Goal: Transaction & Acquisition: Purchase product/service

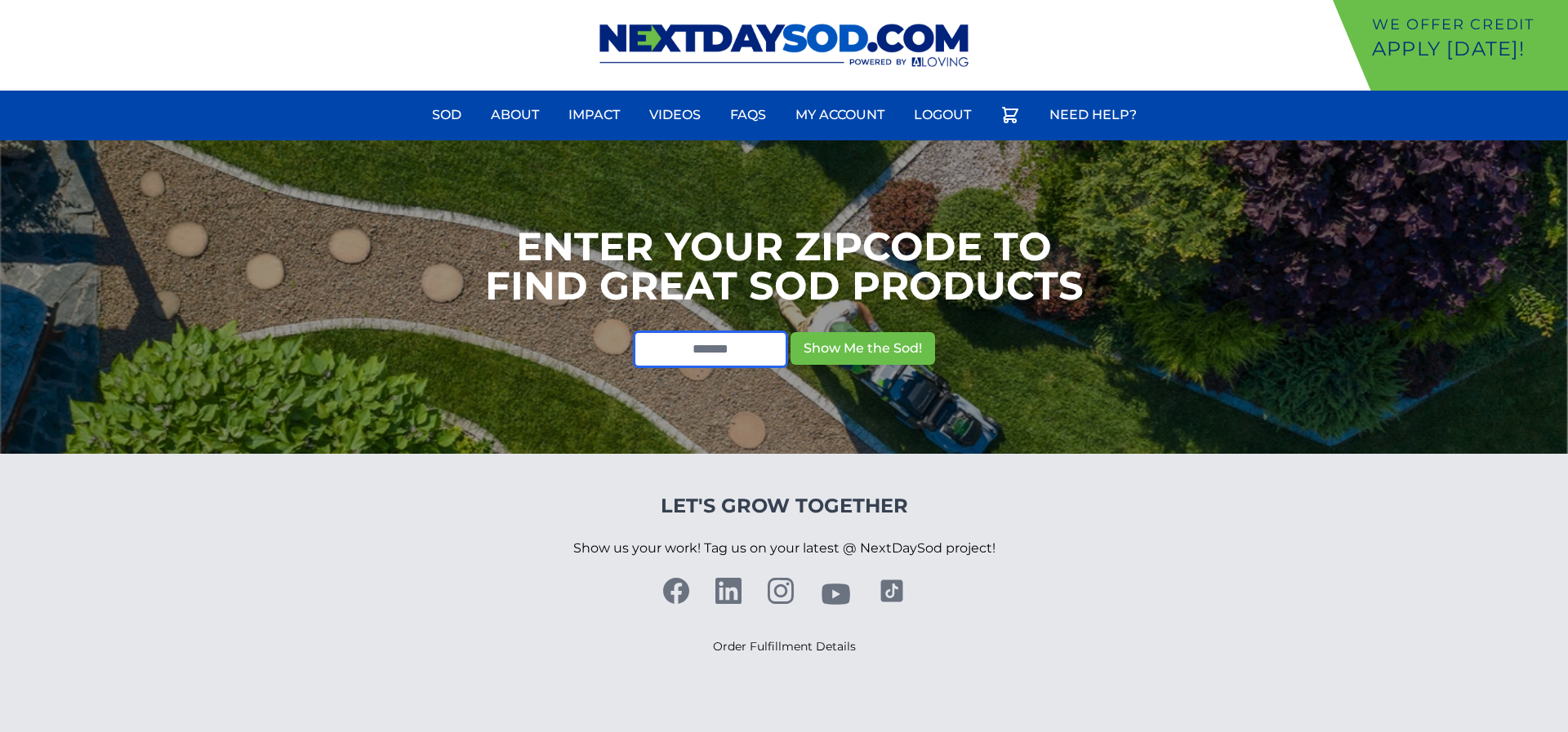
click at [730, 346] on input "text" at bounding box center [711, 350] width 154 height 36
type input "*****"
click at [790, 332] on button "Show Me the Sod!" at bounding box center [862, 348] width 144 height 32
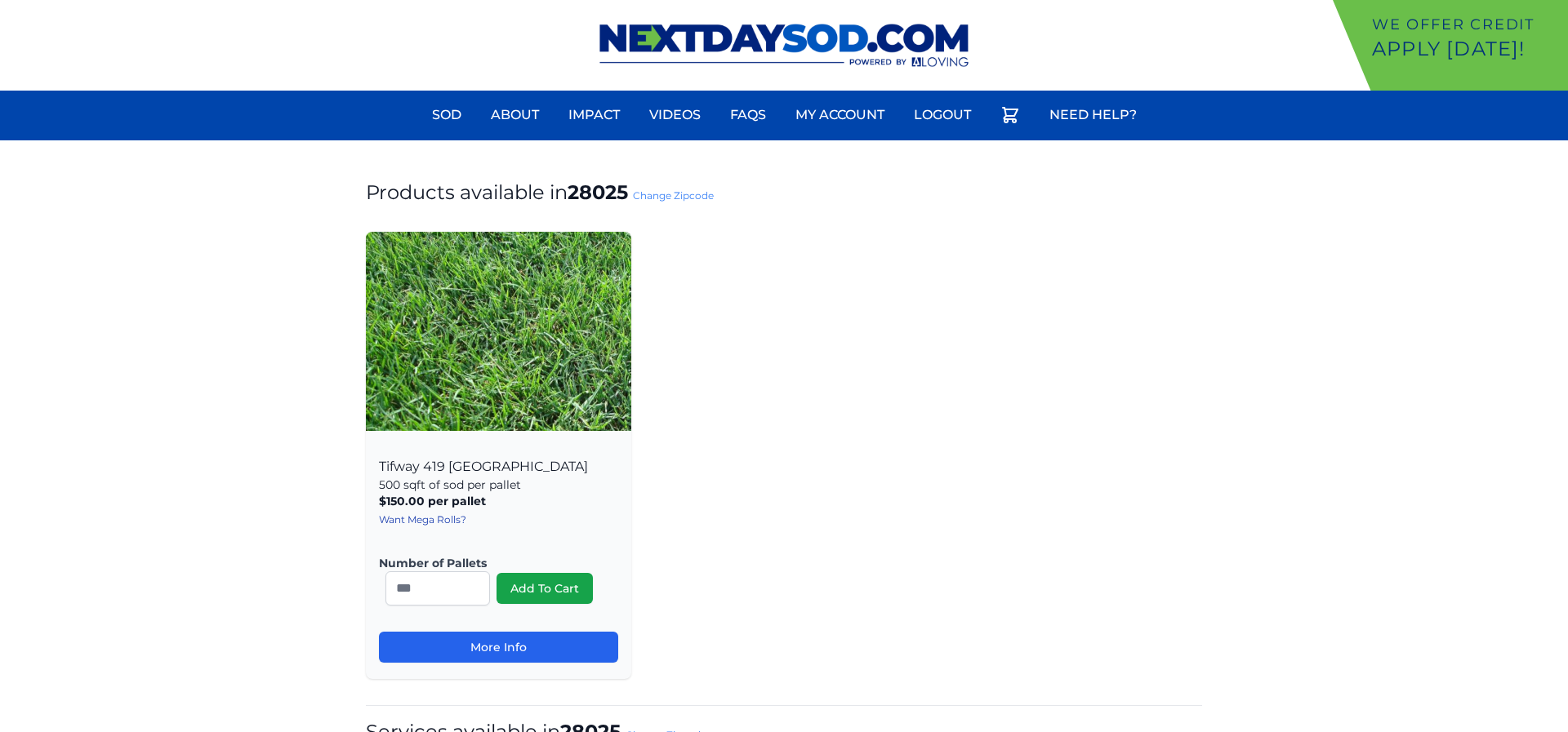
drag, startPoint x: 377, startPoint y: 504, endPoint x: 504, endPoint y: 499, distance: 127.1
click at [504, 499] on div "Tifway 419 Bermuda 500 sqft of sod per pallet $150.00 per pallet , includes del…" at bounding box center [498, 560] width 265 height 238
click at [504, 499] on p "$150.00 per pallet , includes delivery!" at bounding box center [498, 501] width 239 height 16
